Goal: Navigation & Orientation: Find specific page/section

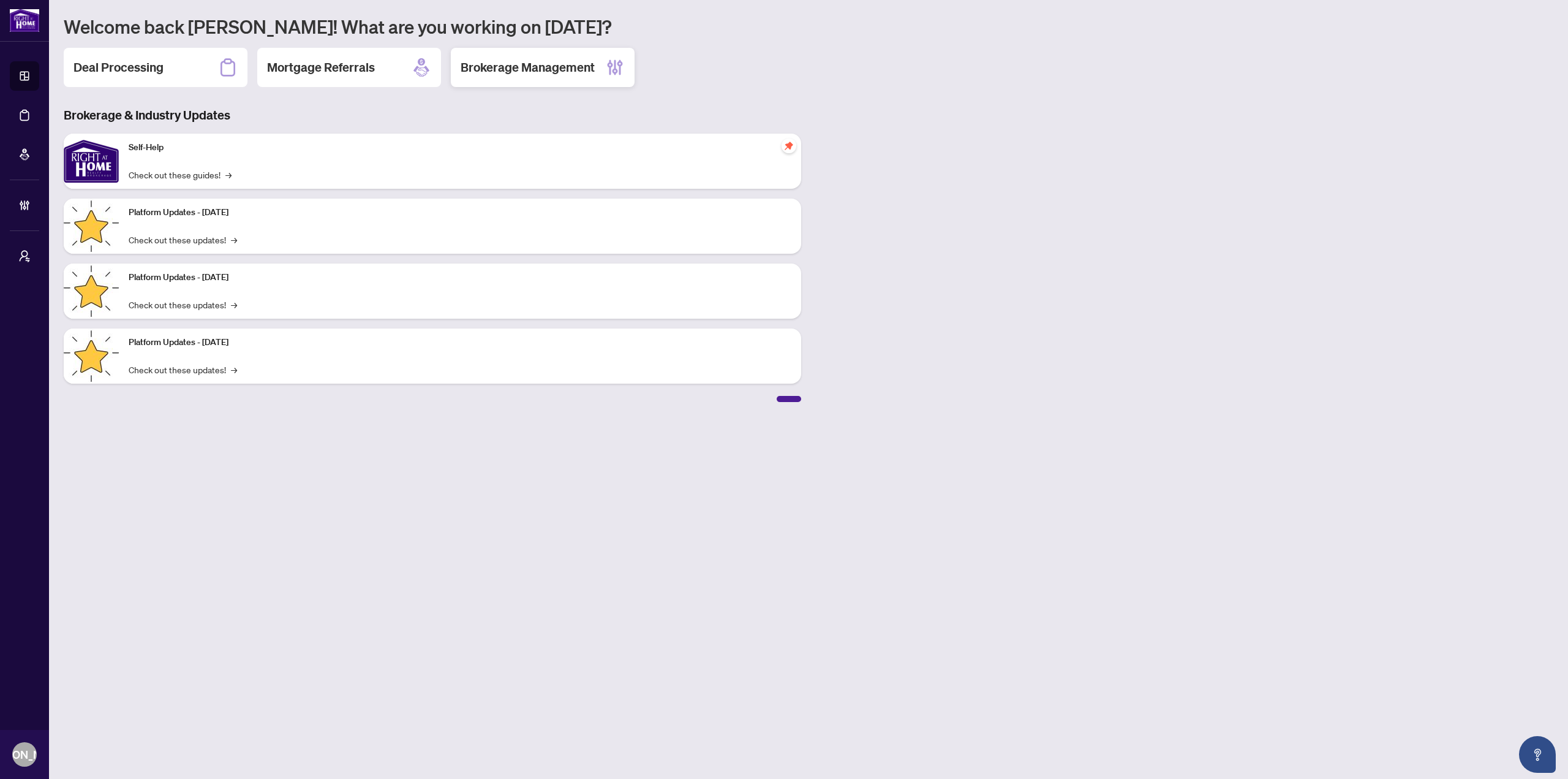
click at [569, 72] on h2 "Brokerage Management" at bounding box center [527, 67] width 134 height 17
